Goal: Task Accomplishment & Management: Manage account settings

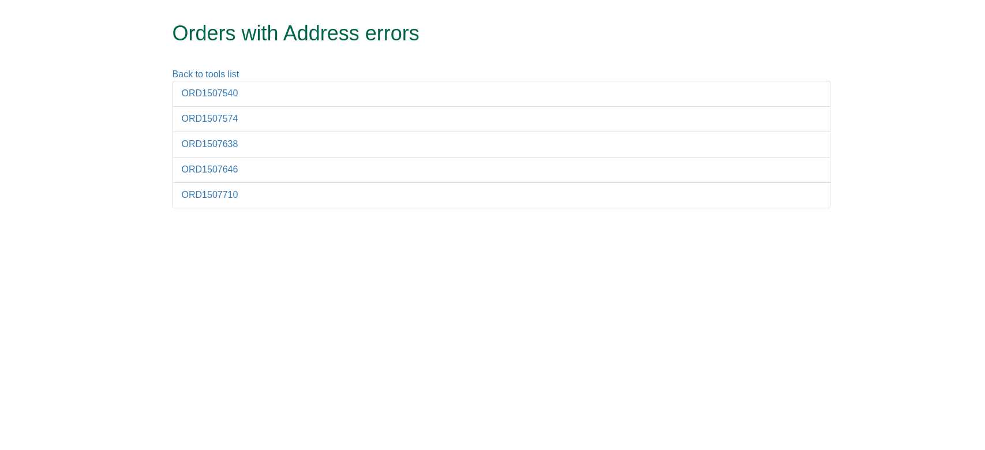
click at [220, 101] on li "ORD1507540" at bounding box center [502, 94] width 658 height 26
click at [208, 97] on link "ORD1507540" at bounding box center [210, 93] width 57 height 10
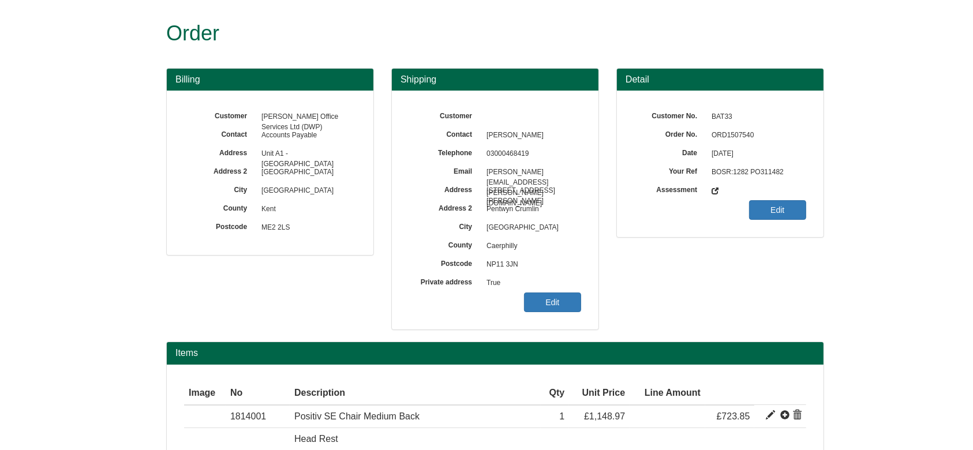
click at [728, 133] on span "ORD1507540" at bounding box center [756, 135] width 100 height 18
copy span "ORD1507540"
click at [540, 301] on link "Edit" at bounding box center [552, 303] width 57 height 20
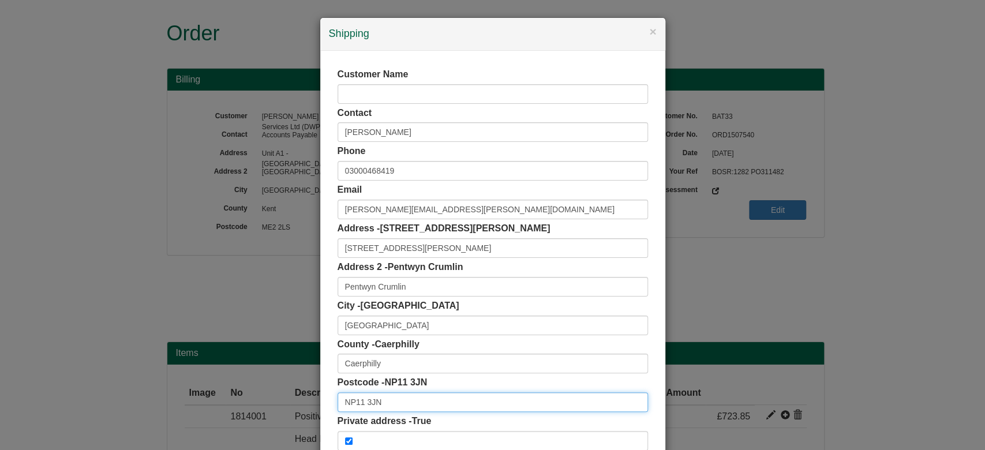
drag, startPoint x: 412, startPoint y: 398, endPoint x: 270, endPoint y: 413, distance: 142.8
click at [270, 413] on div "× Shipping Customer Name Contact Holly Skidmore Phone 03000468419 Email Holly.s…" at bounding box center [492, 225] width 985 height 450
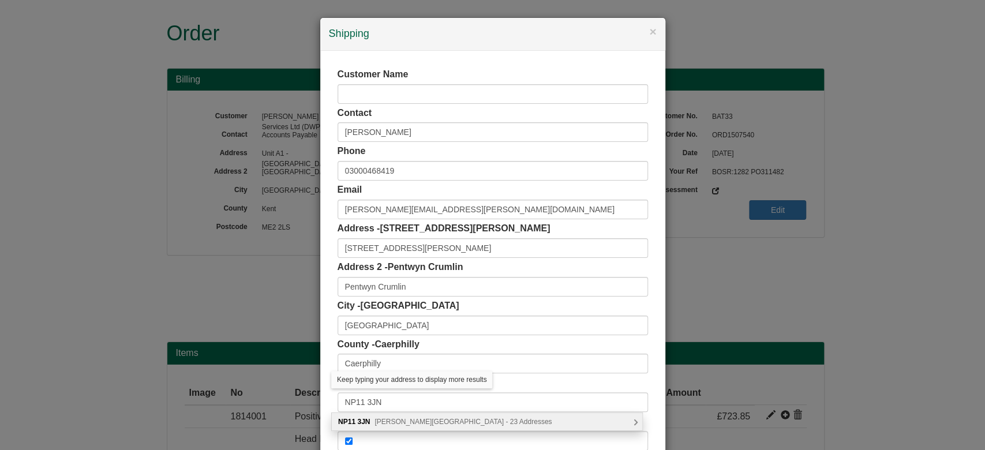
click at [403, 422] on span "Conway Road, Newport - 23 Addresses" at bounding box center [463, 422] width 177 height 8
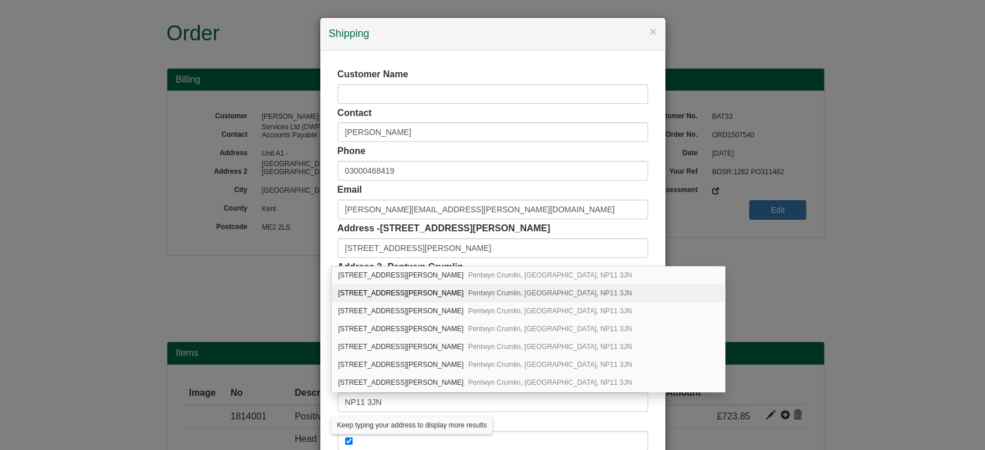
click at [468, 293] on span "Pentwyn Crumlin, Newport, NP11 3JN" at bounding box center [550, 293] width 164 height 8
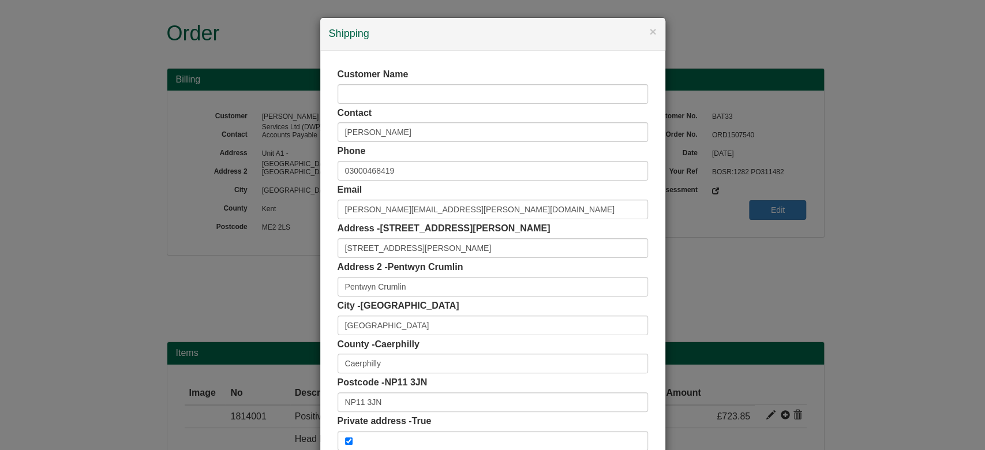
scroll to position [73, 0]
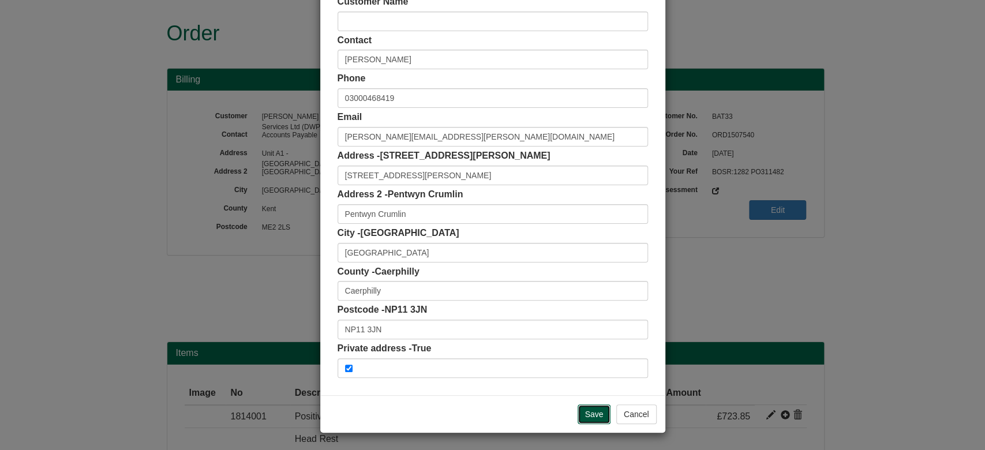
click at [592, 412] on input "Save" at bounding box center [594, 415] width 33 height 20
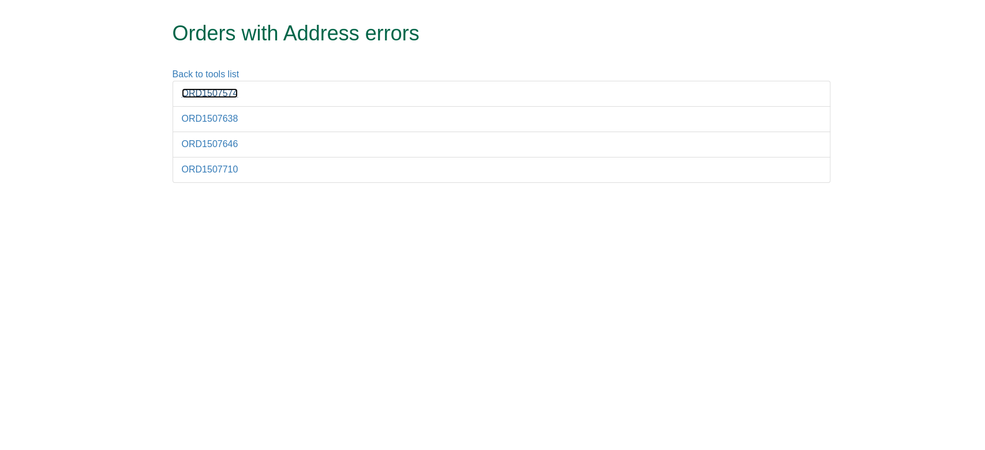
click at [216, 96] on link "ORD1507574" at bounding box center [210, 93] width 57 height 10
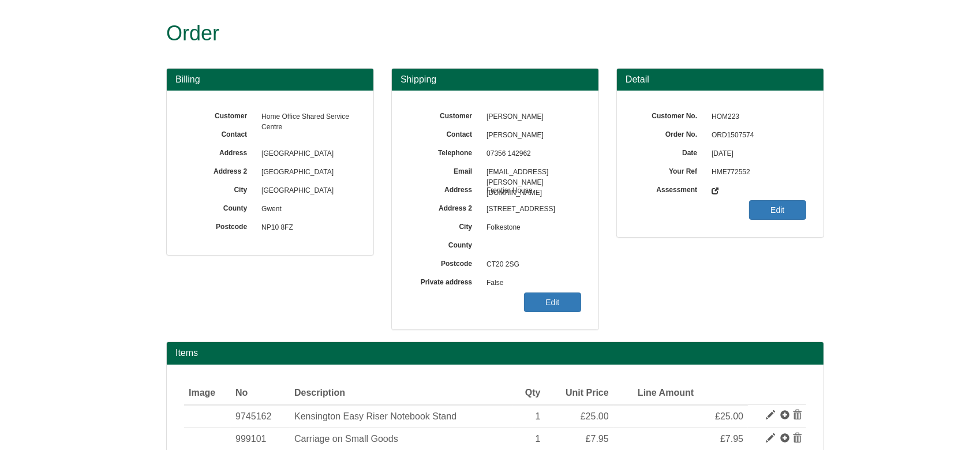
click at [734, 135] on span "ORD1507574" at bounding box center [756, 135] width 100 height 18
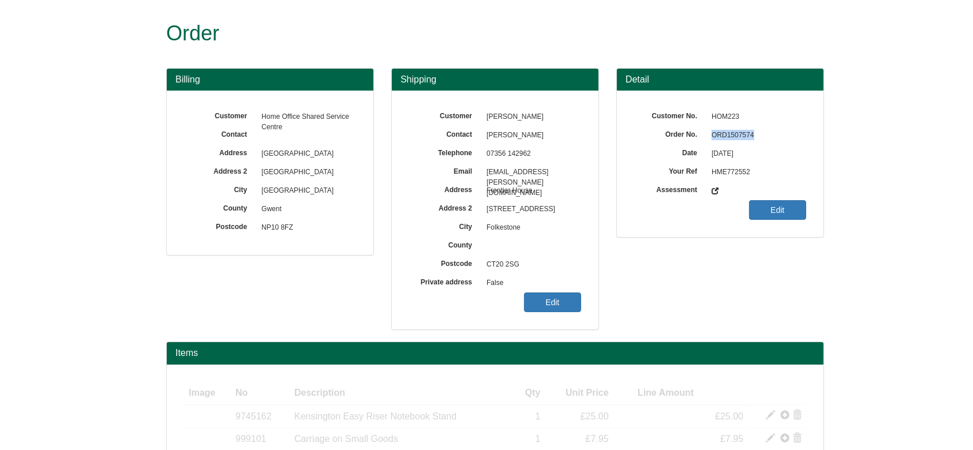
click at [734, 135] on span "ORD1507574" at bounding box center [756, 135] width 100 height 18
copy span "ORD1507574"
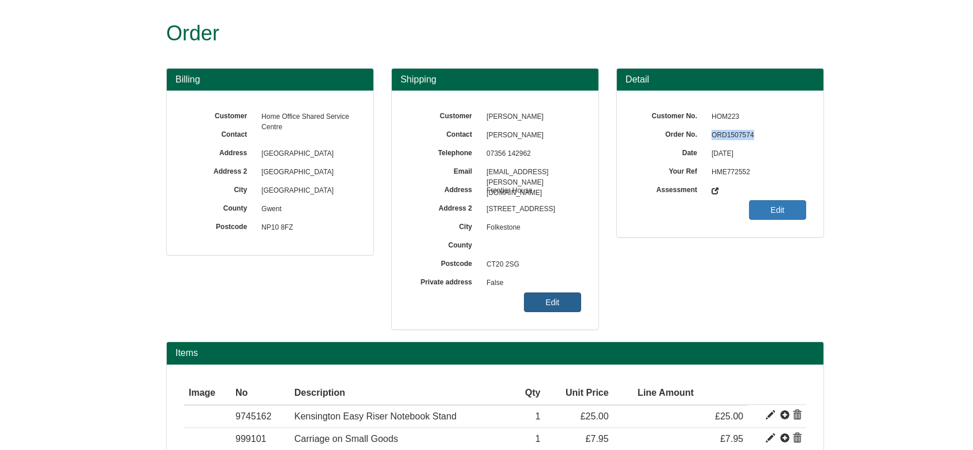
click at [544, 294] on link "Edit" at bounding box center [552, 303] width 57 height 20
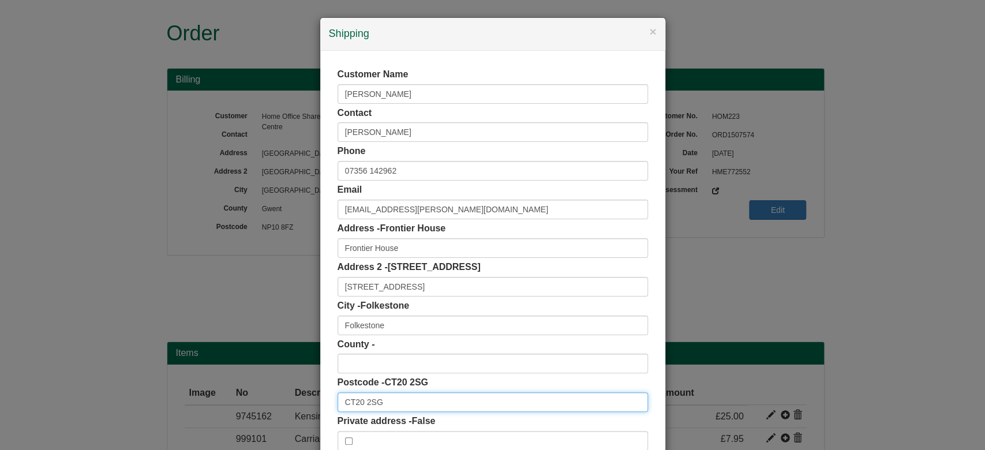
drag, startPoint x: 388, startPoint y: 409, endPoint x: 293, endPoint y: 412, distance: 95.3
click at [293, 412] on div "× Shipping Customer Name Gemma Cathcart Contact Gemma Cathcart Phone 07356 1429…" at bounding box center [492, 225] width 985 height 450
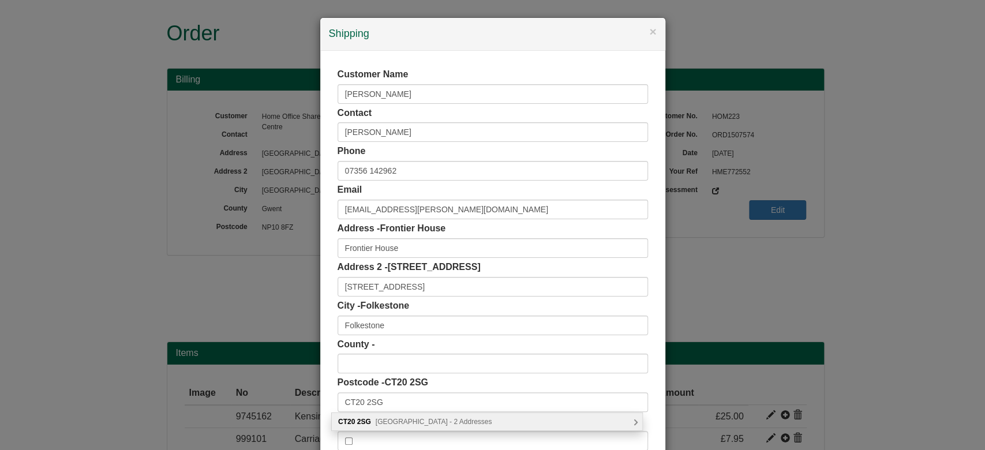
click at [476, 418] on span "Bouverie Road West, Folkestone - 2 Addresses" at bounding box center [434, 422] width 117 height 8
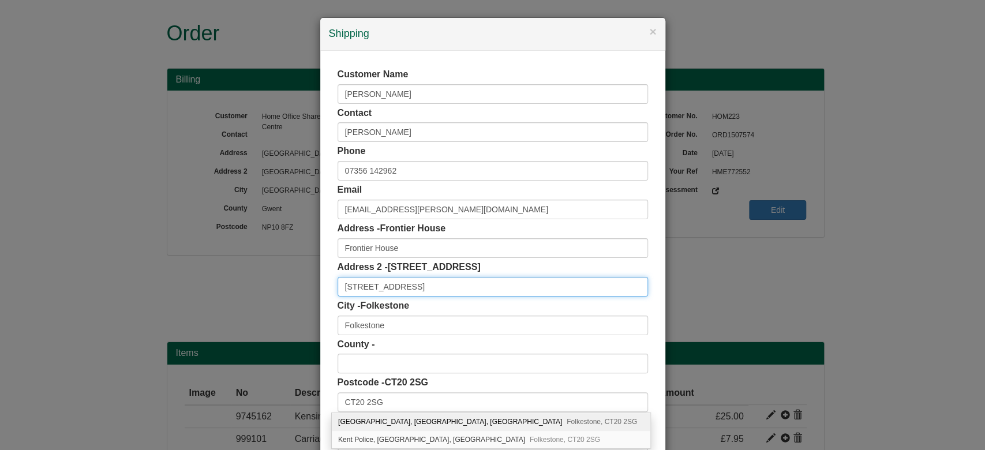
drag, startPoint x: 453, startPoint y: 283, endPoint x: 384, endPoint y: 271, distance: 69.7
click at [384, 276] on div "Address 2 - 1st floor, 7 Shorncliffe Road 1st floor, 7 Shorncliffe Road" at bounding box center [493, 279] width 310 height 36
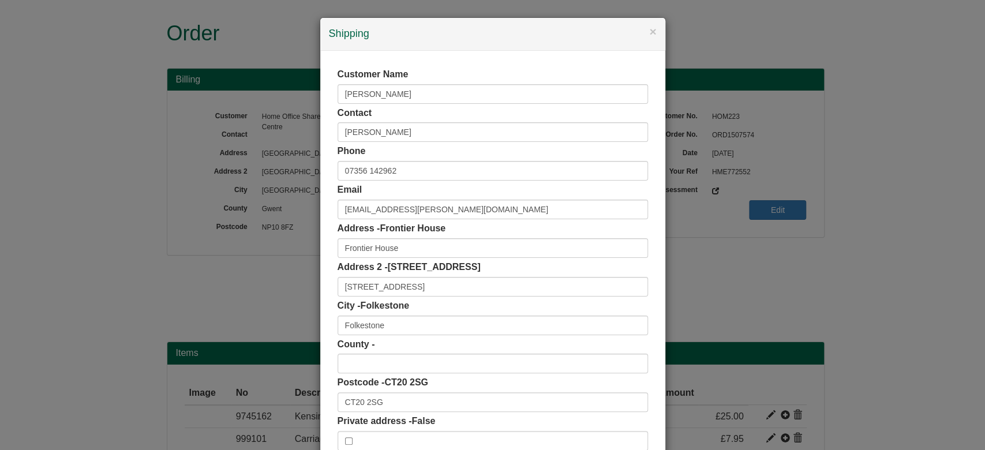
click at [405, 237] on div "Address - Frontier House Frontier House" at bounding box center [493, 240] width 310 height 36
click at [406, 237] on div "Address - Frontier House Frontier House" at bounding box center [493, 240] width 310 height 36
click at [418, 246] on input "Frontier House" at bounding box center [493, 248] width 310 height 20
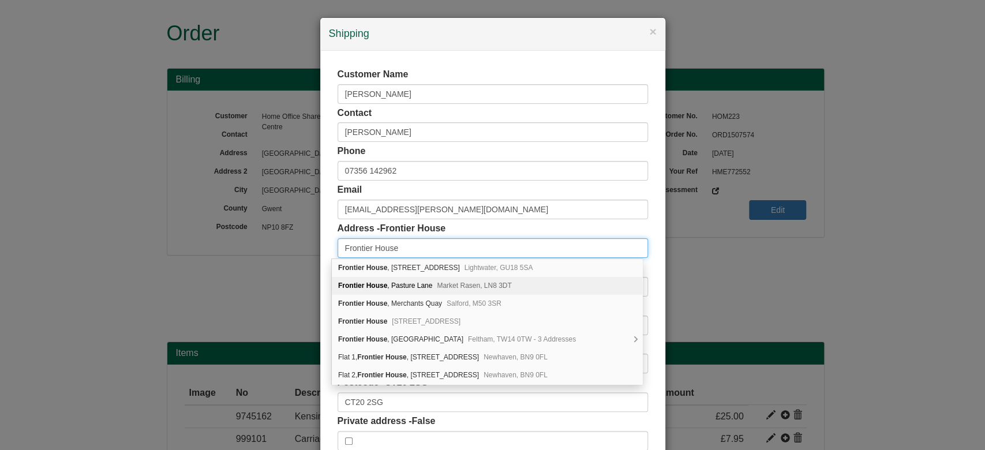
type input "Frontier House"
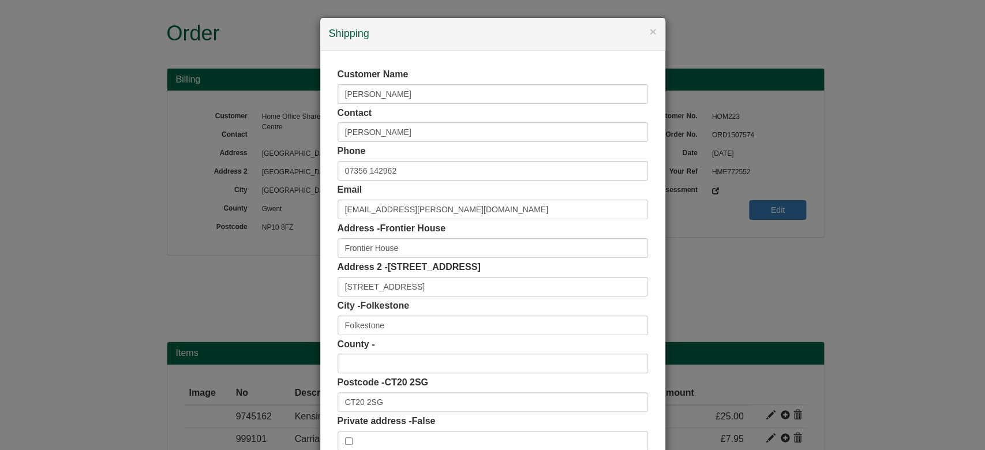
click at [329, 275] on div "Customer Name Gemma Cathcart Contact Gemma Cathcart Phone 07356 142962 Email Ge…" at bounding box center [492, 259] width 345 height 417
drag, startPoint x: 373, startPoint y: 287, endPoint x: 457, endPoint y: 287, distance: 84.3
click at [457, 287] on input "1st floor, 7 Shorncliffe Road" at bounding box center [493, 287] width 310 height 20
drag, startPoint x: 396, startPoint y: 245, endPoint x: 305, endPoint y: 254, distance: 91.7
click at [305, 254] on div "× Shipping Customer Name Gemma Cathcart Contact Gemma Cathcart Phone 07356 1429…" at bounding box center [492, 225] width 985 height 450
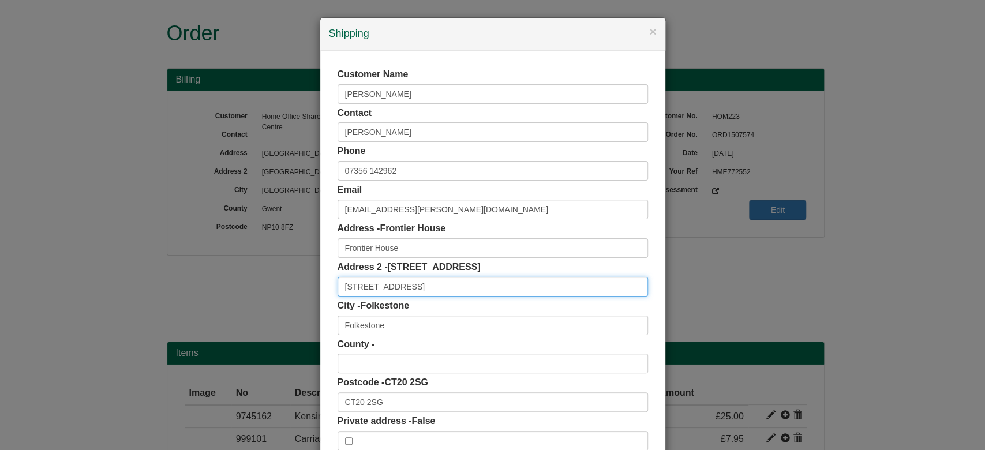
drag, startPoint x: 451, startPoint y: 289, endPoint x: 372, endPoint y: 302, distance: 80.2
click at [372, 302] on div "Customer Name Gemma Cathcart Contact Gemma Cathcart Phone 07356 142962 Email Ge…" at bounding box center [493, 259] width 310 height 383
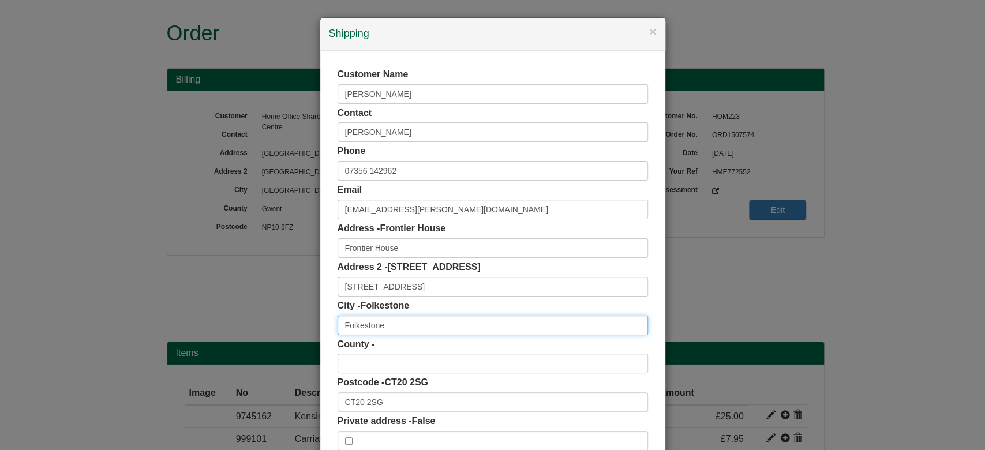
drag, startPoint x: 391, startPoint y: 330, endPoint x: 263, endPoint y: 338, distance: 128.9
click at [263, 338] on div "× Shipping Customer Name Gemma Cathcart Contact Gemma Cathcart Phone 07356 1429…" at bounding box center [492, 225] width 985 height 450
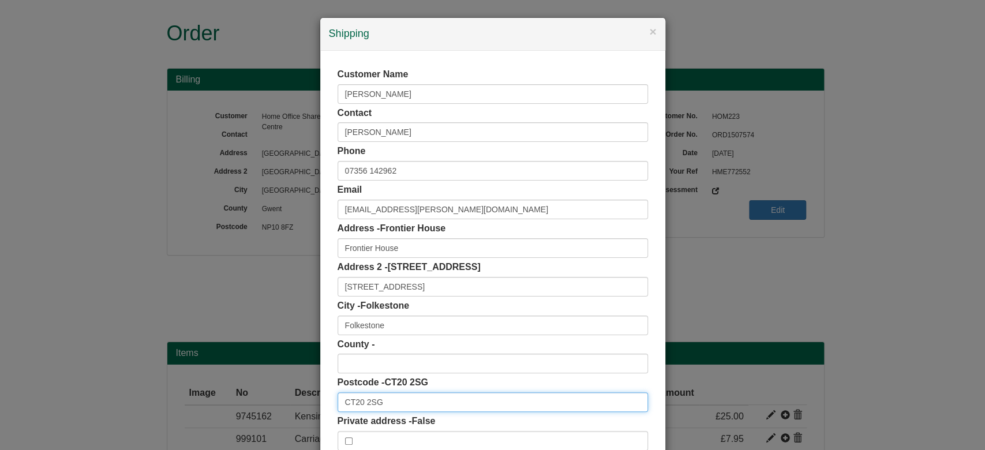
drag, startPoint x: 388, startPoint y: 406, endPoint x: 297, endPoint y: 410, distance: 91.3
click at [297, 410] on div "× Shipping Customer Name Gemma Cathcart Contact Gemma Cathcart Phone 07356 1429…" at bounding box center [492, 225] width 985 height 450
paste input "H"
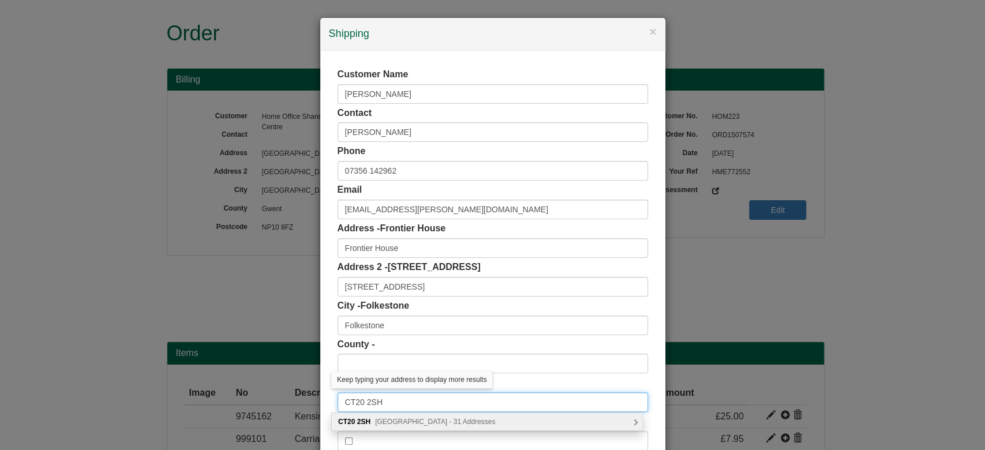
type input "CT20 2SH"
click at [392, 422] on span "Shorncliffe Road, Folkestone - 31 Addresses" at bounding box center [435, 422] width 120 height 8
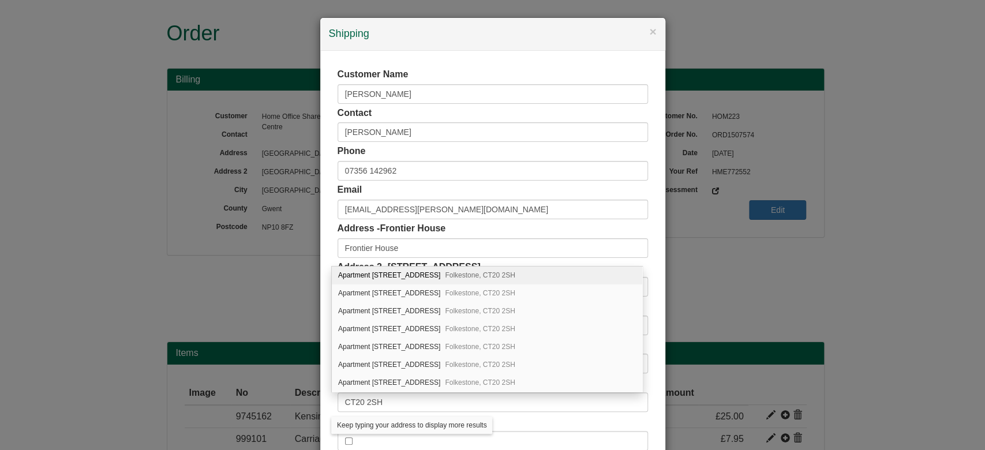
click at [312, 372] on div "× Shipping Customer Name Gemma Cathcart Contact Gemma Cathcart Phone 07356 1429…" at bounding box center [492, 225] width 985 height 450
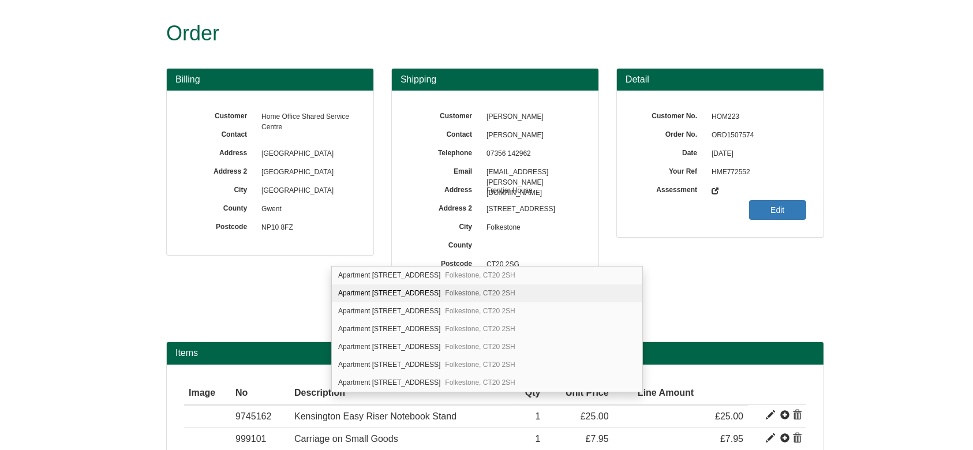
click at [287, 280] on div "Billing Customer Home Office Shared Service Centre Contact Address Phoenix Hous…" at bounding box center [495, 205] width 675 height 274
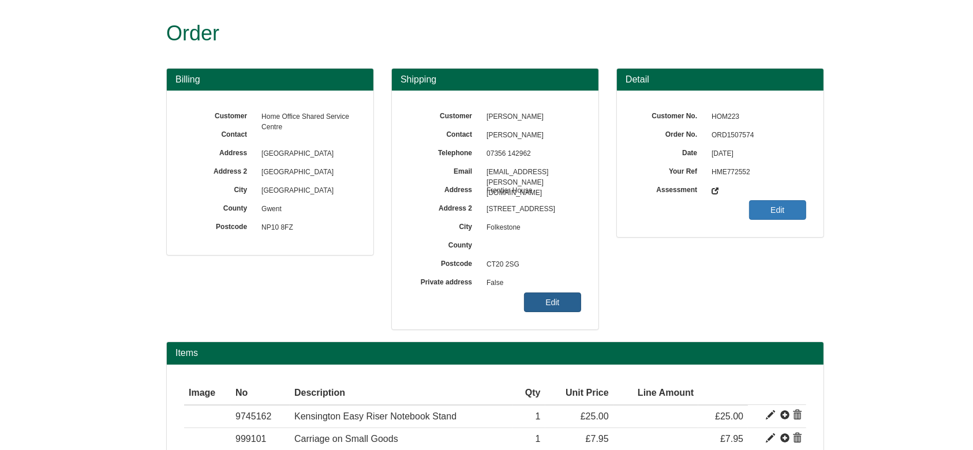
click at [552, 297] on link "Edit" at bounding box center [552, 303] width 57 height 20
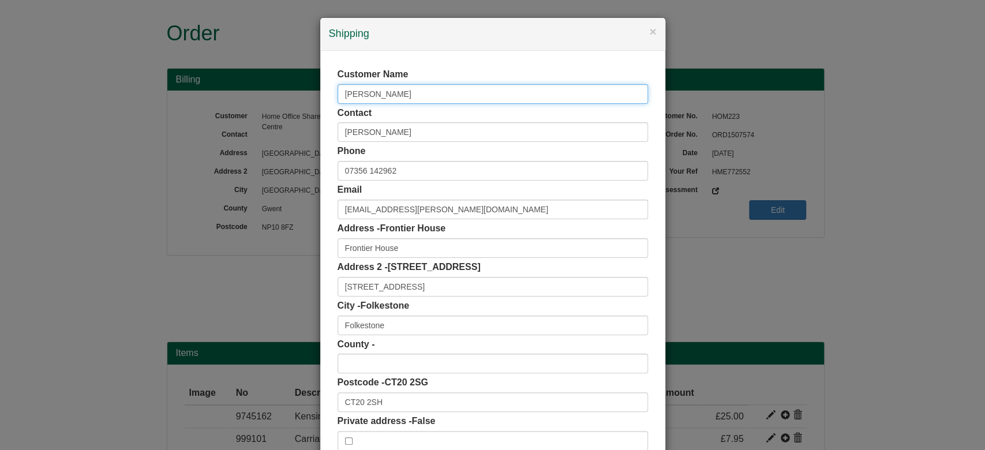
drag, startPoint x: 405, startPoint y: 85, endPoint x: 255, endPoint y: 107, distance: 151.7
click at [255, 107] on div "× Shipping Customer Name Gemma Cathcart Contact Gemma Cathcart Phone 07356 1429…" at bounding box center [492, 225] width 985 height 450
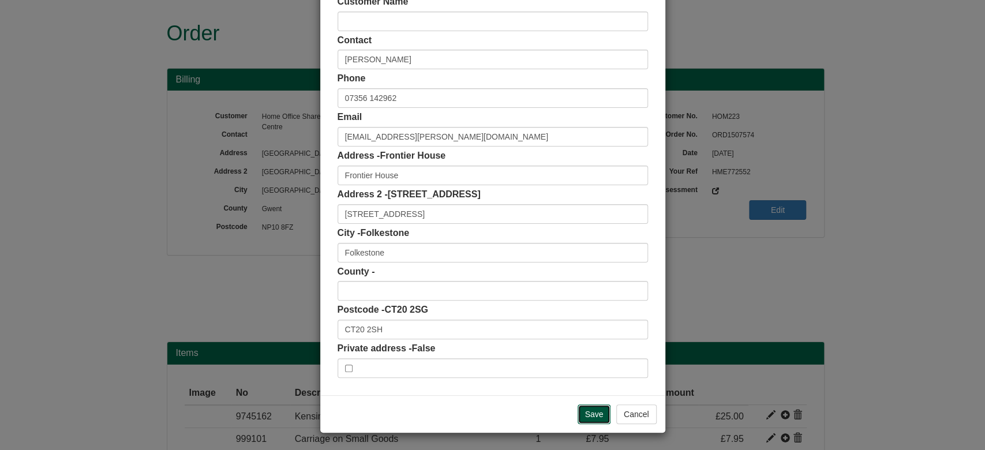
click at [590, 416] on input "Save" at bounding box center [594, 415] width 33 height 20
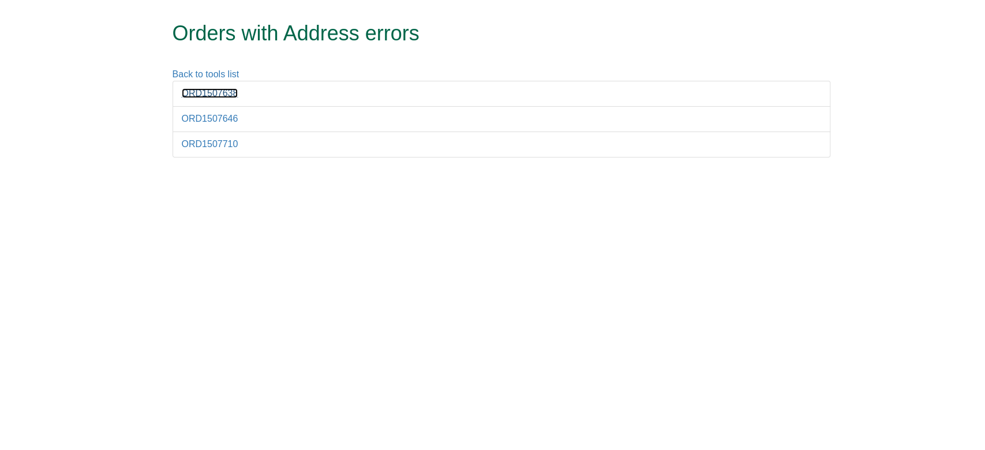
click at [201, 88] on link "ORD1507638" at bounding box center [210, 93] width 57 height 10
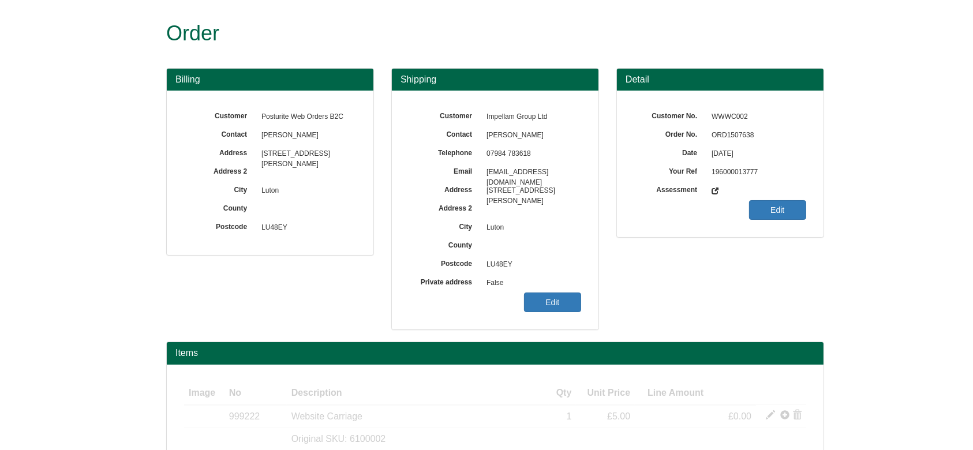
click at [751, 132] on span "ORD1507638" at bounding box center [756, 135] width 100 height 18
copy span "ORD1507638"
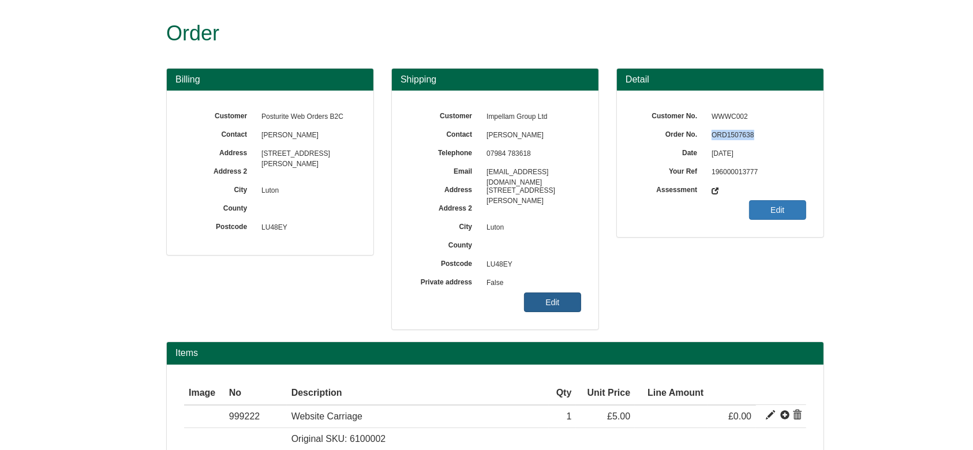
click at [560, 305] on link "Edit" at bounding box center [552, 303] width 57 height 20
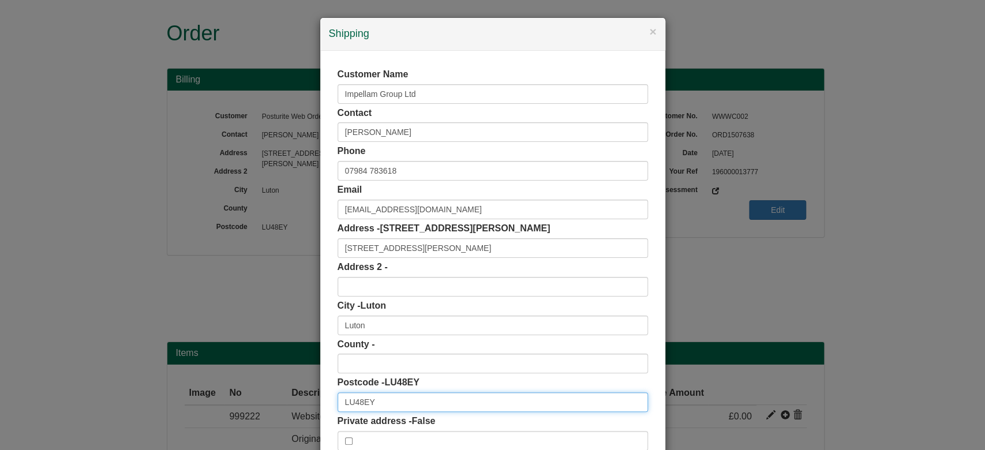
click at [353, 404] on input "LU48EY" at bounding box center [493, 402] width 310 height 20
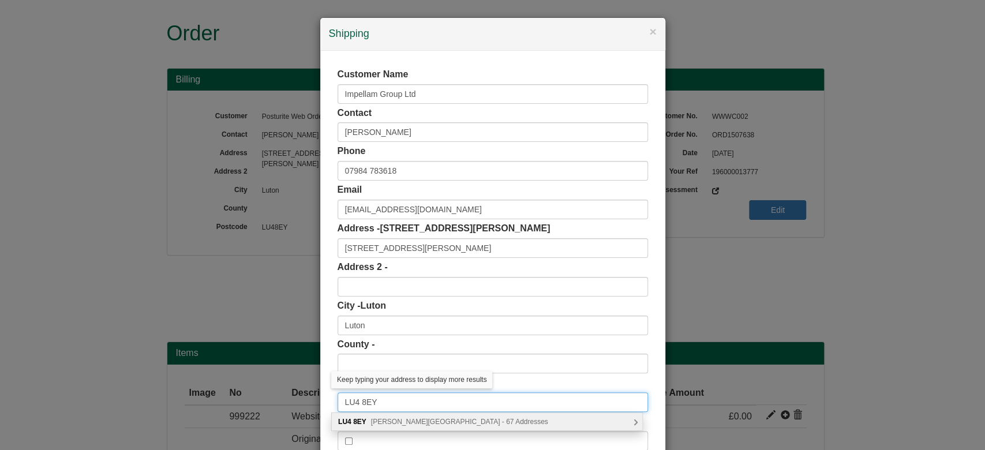
type input "LU4 8EY"
click at [398, 424] on span "Thornhill Road, Luton - 67 Addresses" at bounding box center [459, 422] width 177 height 8
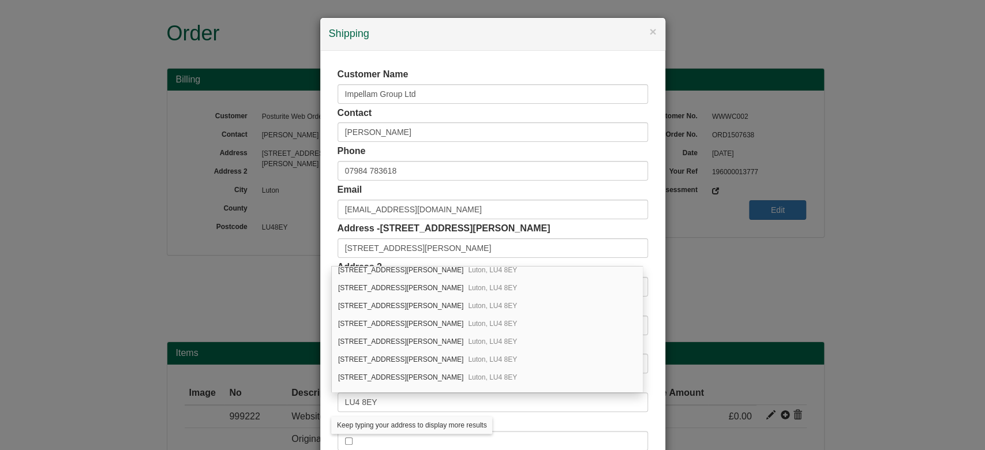
scroll to position [123, 0]
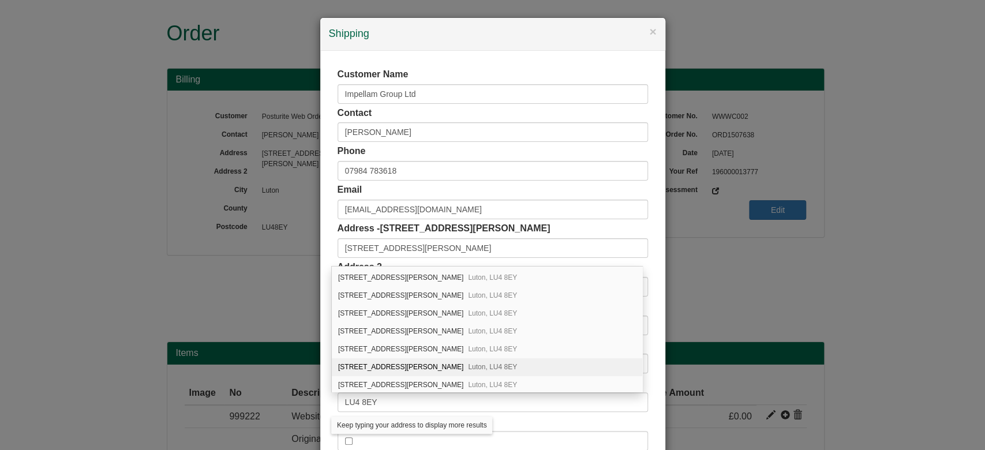
click at [468, 363] on span "Luton, LU4 8EY" at bounding box center [492, 367] width 49 height 8
type input "13 Thornhill Road"
type input "Bedfordshire"
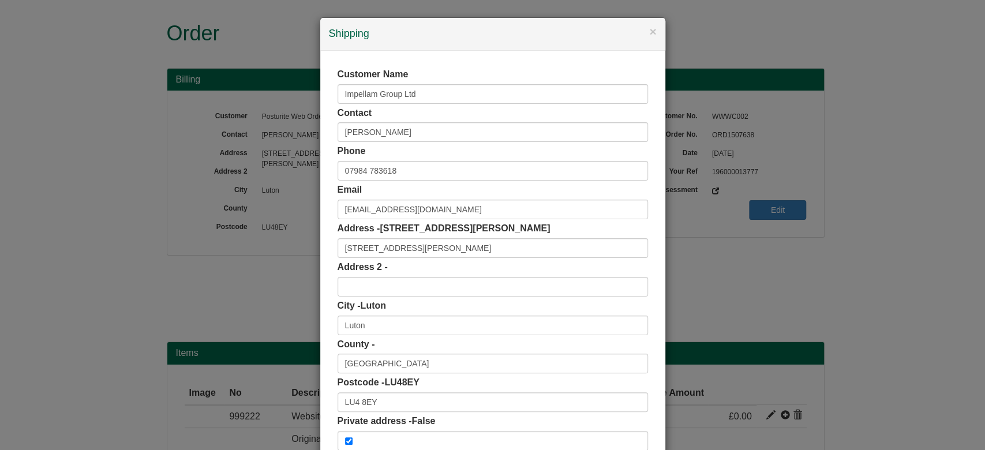
click at [328, 320] on div "Customer Name Impellam Group Ltd Contact Zeshan Khan Phone 07984 783618 Email z…" at bounding box center [492, 259] width 345 height 417
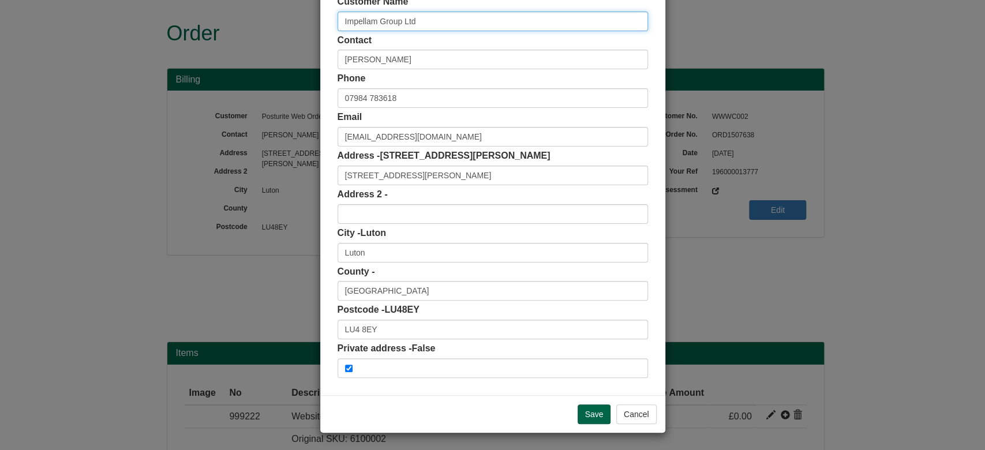
drag, startPoint x: 416, startPoint y: 27, endPoint x: 259, endPoint y: 43, distance: 157.8
click at [259, 43] on div "× Shipping Customer Name Impellam Group Ltd Contact Zeshan Khan Phone 07984 783…" at bounding box center [492, 225] width 985 height 450
click at [579, 419] on input "Save" at bounding box center [594, 415] width 33 height 20
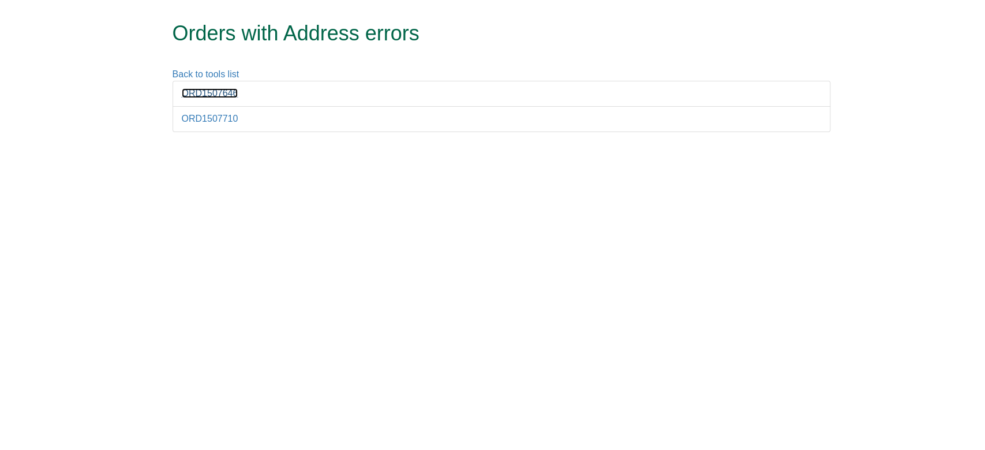
click at [208, 91] on link "ORD1507646" at bounding box center [210, 93] width 57 height 10
click at [208, 116] on link "ORD1507710" at bounding box center [210, 119] width 57 height 10
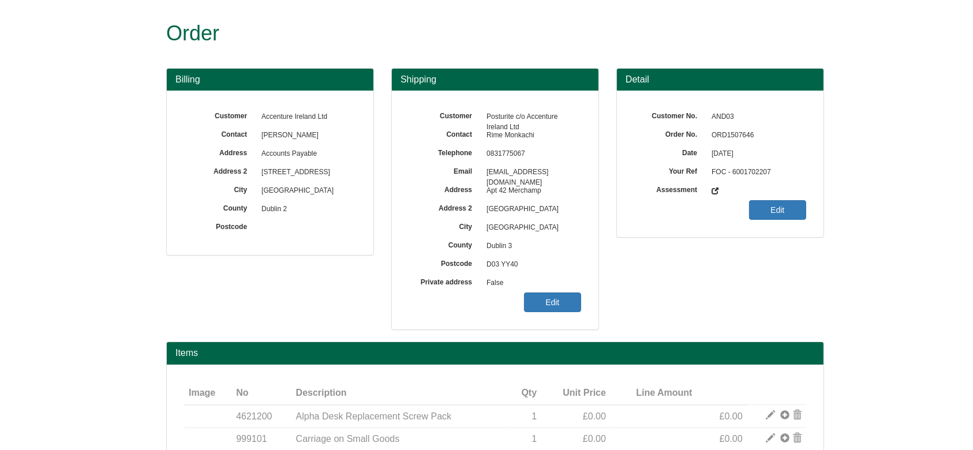
click at [741, 136] on span "ORD1507646" at bounding box center [756, 135] width 100 height 18
copy span "ORD1507646"
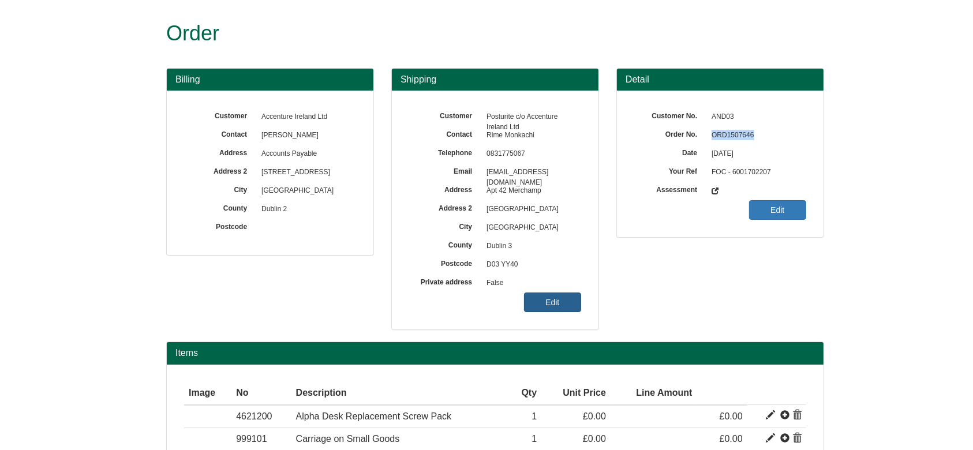
click at [549, 302] on link "Edit" at bounding box center [552, 303] width 57 height 20
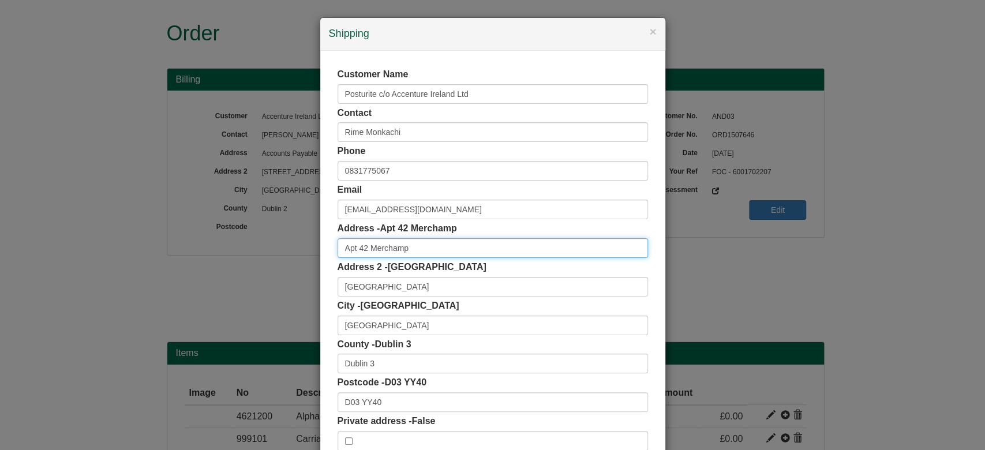
click at [349, 248] on input "Apt 42 Merchamp" at bounding box center [493, 248] width 310 height 20
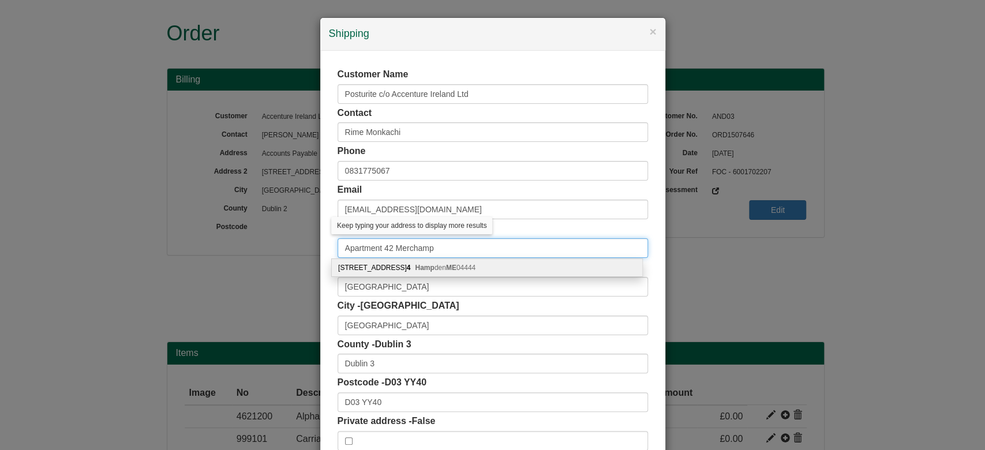
click at [383, 248] on input "Apartment 42 Merchamp" at bounding box center [493, 248] width 310 height 20
click at [389, 244] on input "Apartment 42 Merchamp" at bounding box center [493, 248] width 310 height 20
type input "Apartment 42, Merchamp"
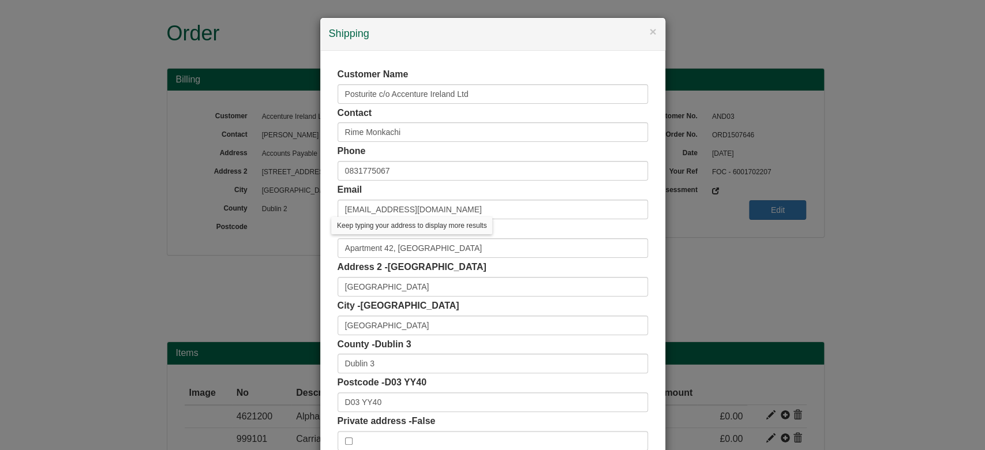
click at [323, 220] on div "Customer Name Posturite c/o Accenture Ireland Ltd Contact Rime Monkachi Phone 0…" at bounding box center [492, 259] width 345 height 417
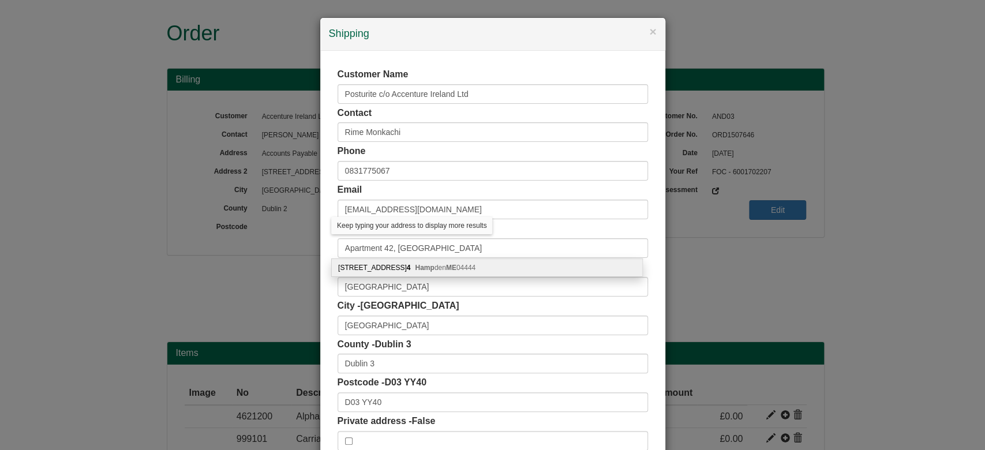
click at [308, 271] on div "× Shipping Customer Name Posturite c/o Accenture Ireland Ltd Contact Rime Monka…" at bounding box center [492, 225] width 985 height 450
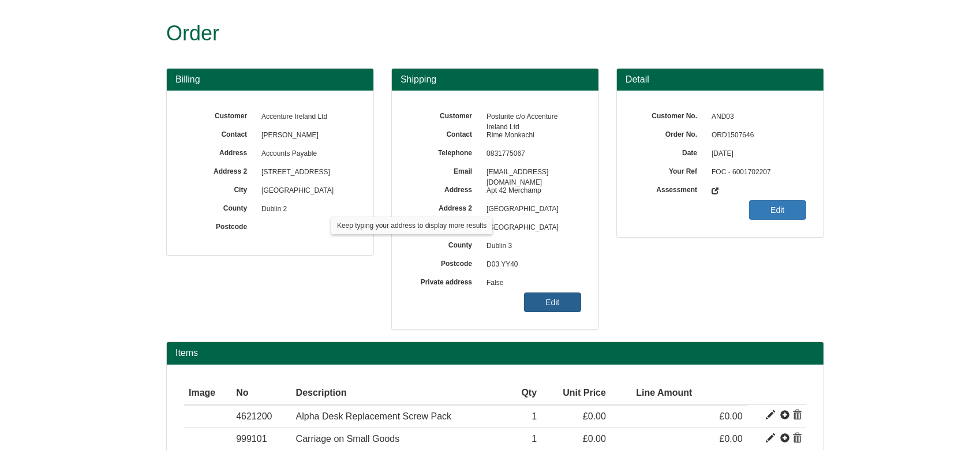
click at [529, 308] on link "Edit" at bounding box center [552, 303] width 57 height 20
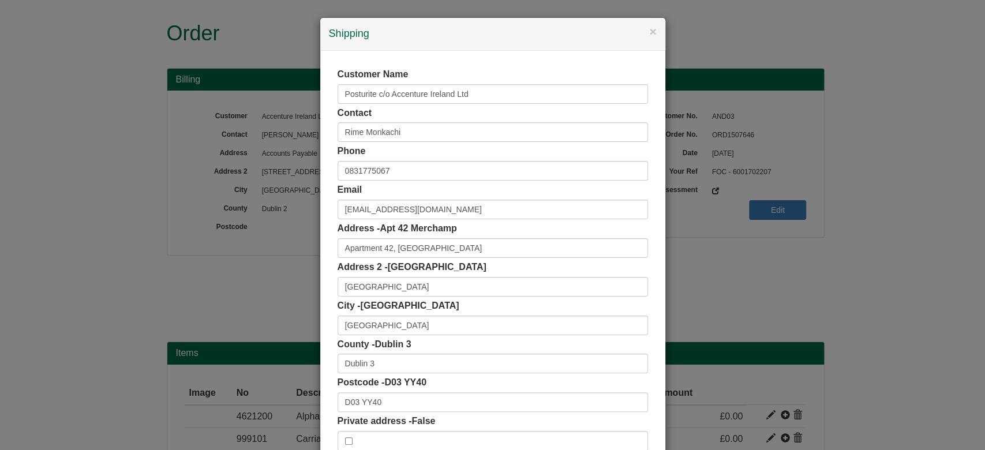
scroll to position [73, 0]
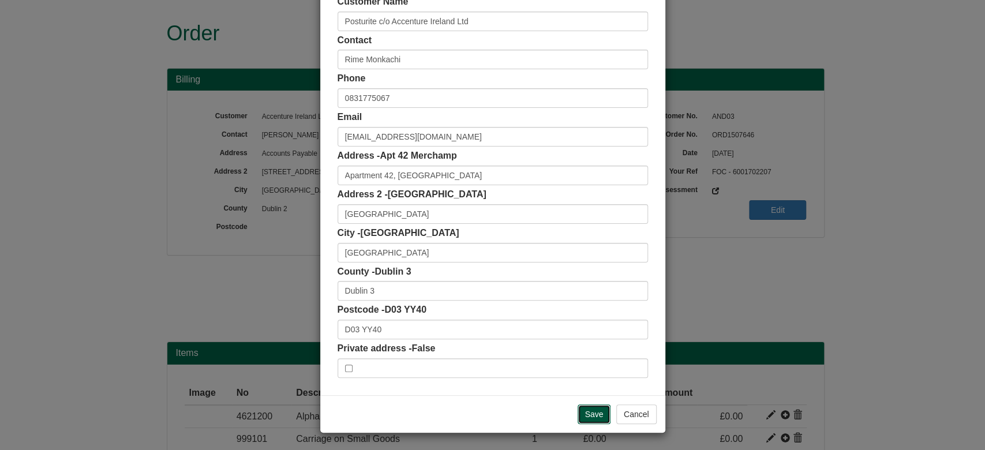
click at [578, 416] on input "Save" at bounding box center [594, 415] width 33 height 20
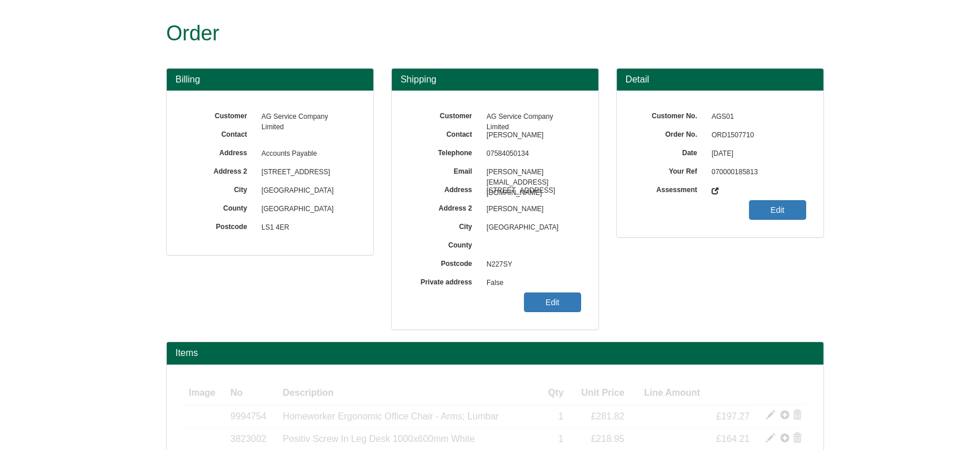
click at [729, 129] on span "ORD1507710" at bounding box center [756, 135] width 100 height 18
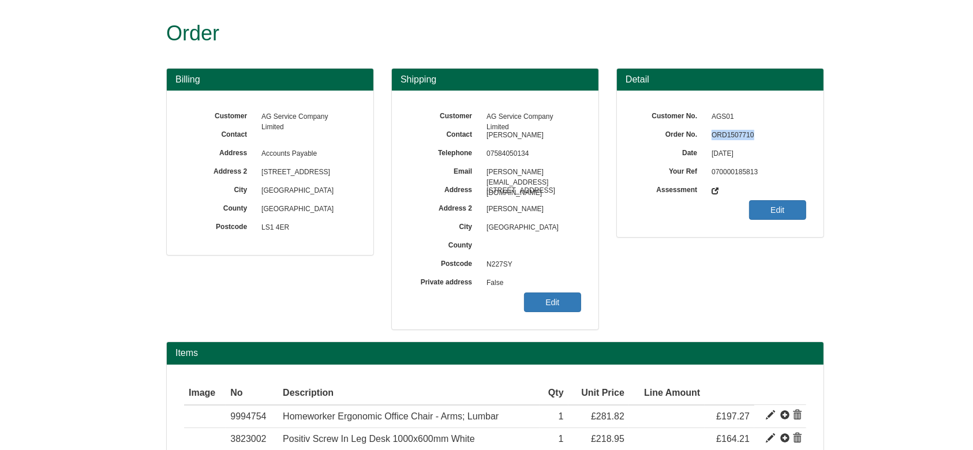
copy span "ORD1507710"
click at [548, 298] on link "Edit" at bounding box center [552, 303] width 57 height 20
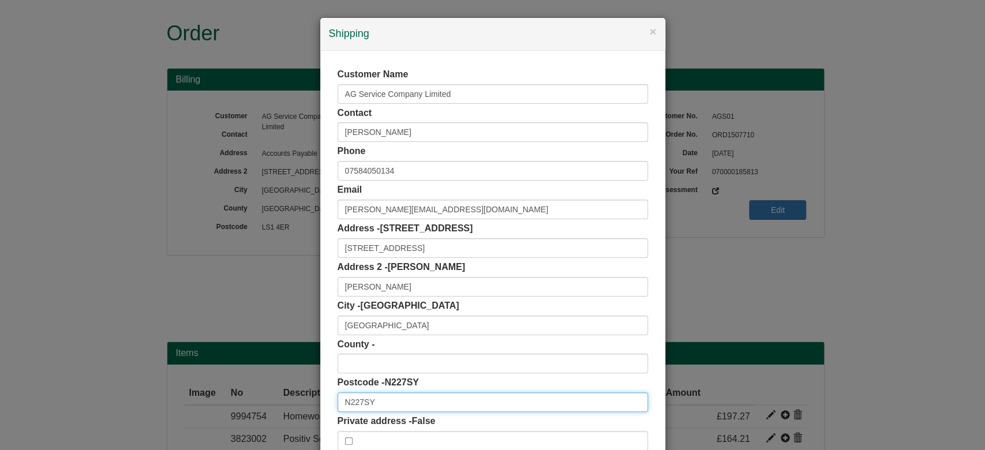
drag, startPoint x: 391, startPoint y: 399, endPoint x: 289, endPoint y: 410, distance: 103.3
click at [289, 410] on div "× Shipping Customer Name AG Service Company Limited Contact [PERSON_NAME] Phone…" at bounding box center [492, 225] width 985 height 450
paste input "text"
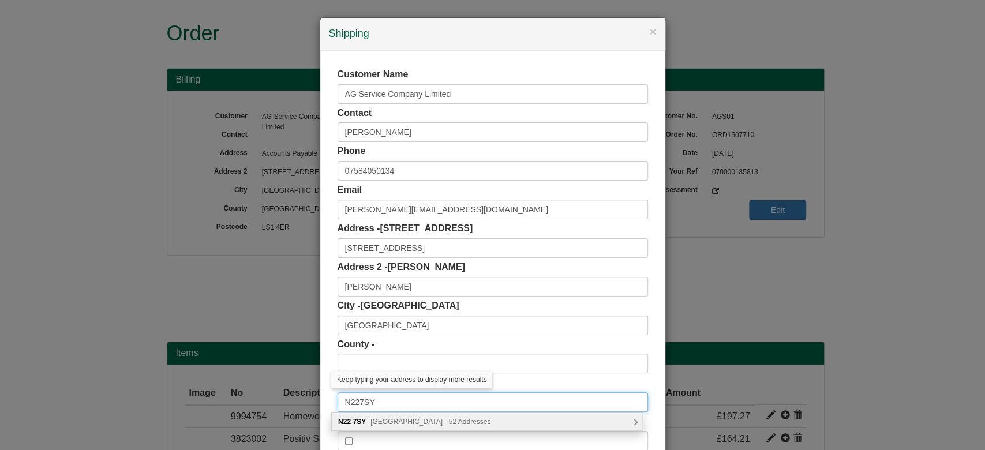
click at [354, 406] on input "N227SY" at bounding box center [493, 402] width 310 height 20
type input "N22 7SY"
click at [398, 420] on span "[GEOGRAPHIC_DATA] - 52 Addresses" at bounding box center [430, 422] width 120 height 8
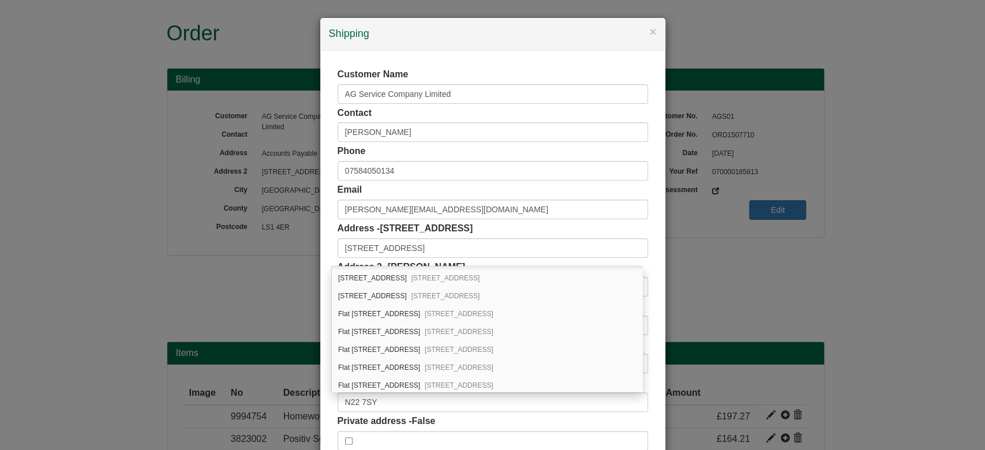
scroll to position [163, 0]
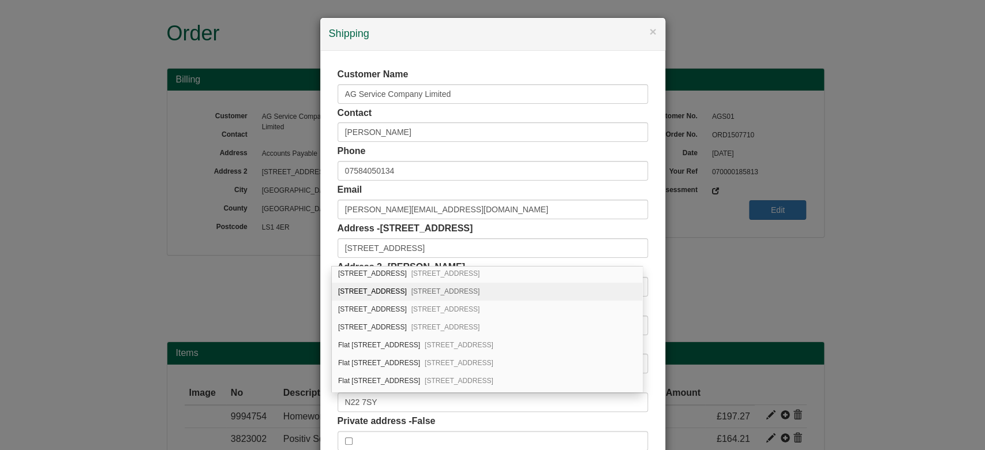
click at [515, 289] on div "[STREET_ADDRESS]" at bounding box center [487, 292] width 310 height 18
type input "[STREET_ADDRESS]"
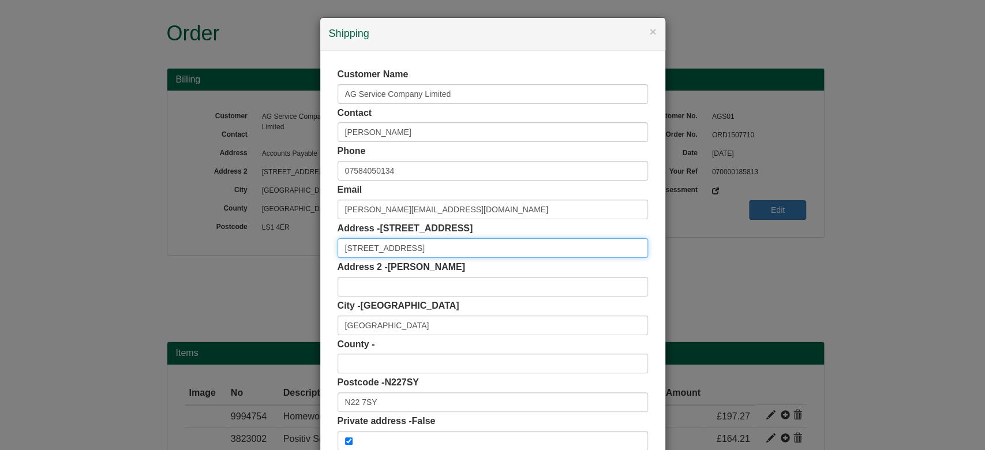
scroll to position [0, 0]
click at [349, 249] on input "[STREET_ADDRESS]" at bounding box center [493, 248] width 310 height 20
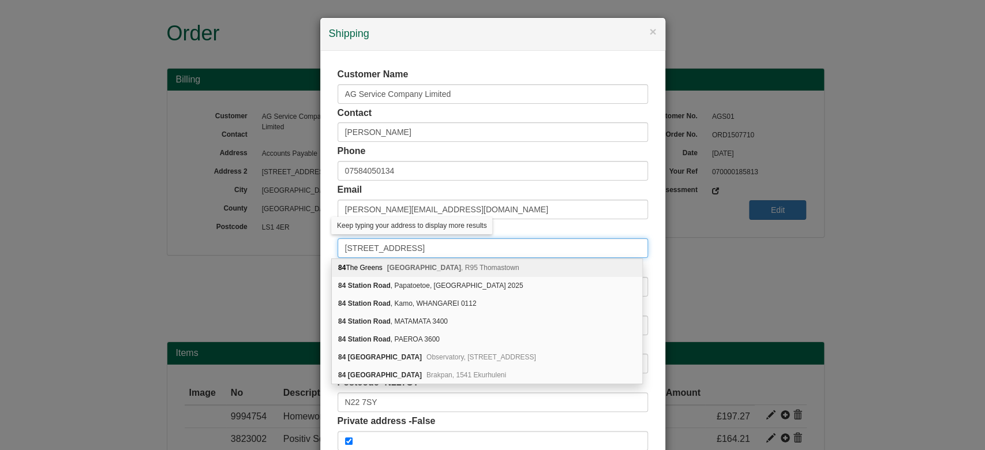
type input "[STREET_ADDRESS]"
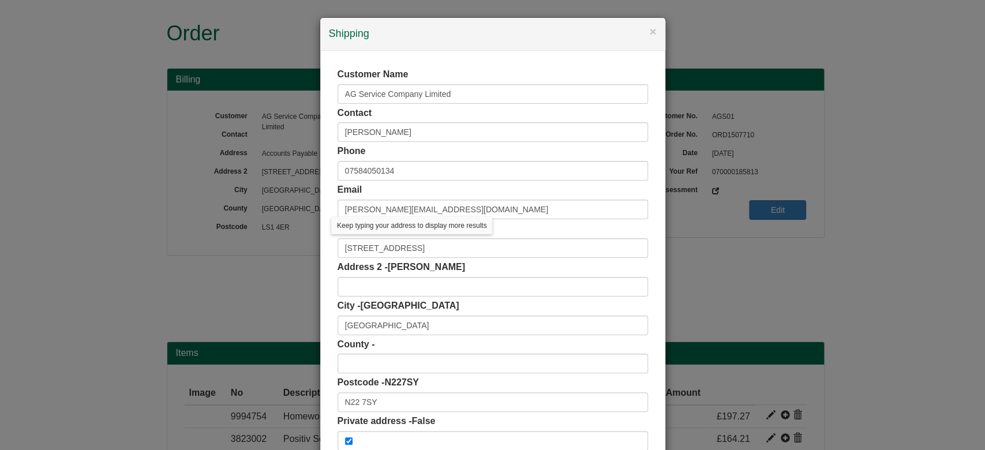
click at [323, 233] on div "Customer Name AG Service Company Limited Contact [PERSON_NAME] Phone [PHONE_NUM…" at bounding box center [492, 259] width 345 height 417
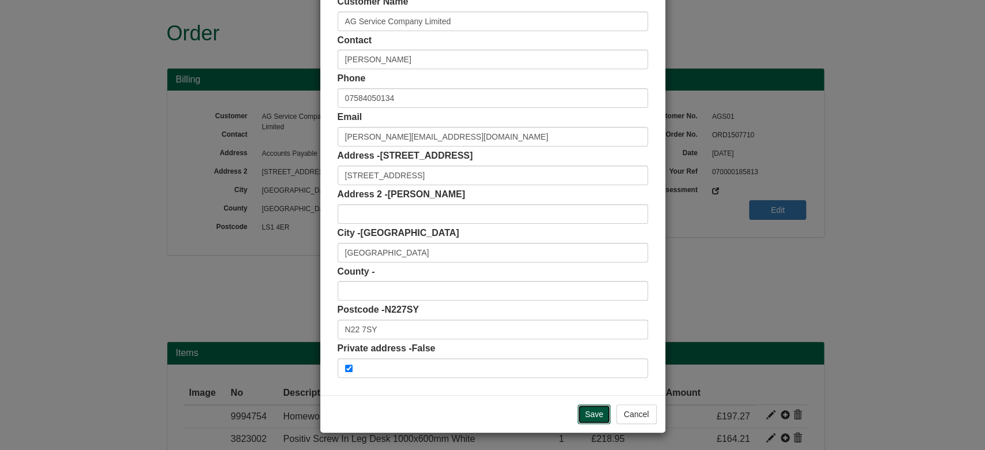
click at [593, 415] on input "Save" at bounding box center [594, 415] width 33 height 20
